Goal: Task Accomplishment & Management: Complete application form

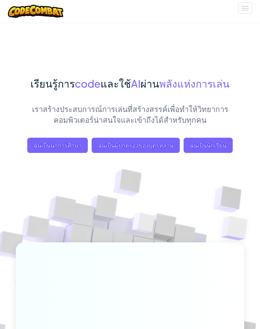
click at [216, 146] on span "ฉันเป็นนักเรียน" at bounding box center [208, 145] width 49 height 15
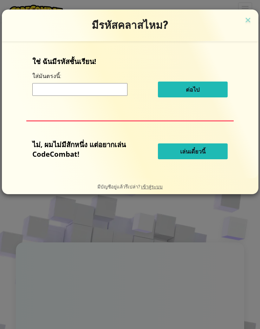
click at [42, 93] on input at bounding box center [79, 89] width 95 height 13
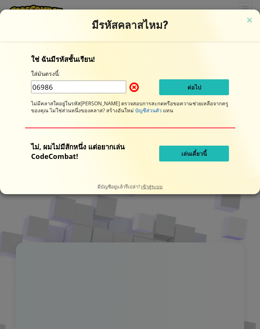
click at [41, 86] on input "06986" at bounding box center [78, 87] width 95 height 13
type input "0"
click at [97, 92] on input "6986" at bounding box center [78, 87] width 95 height 13
type input "6"
click at [249, 21] on img at bounding box center [250, 21] width 8 height 10
